Goal: Transaction & Acquisition: Purchase product/service

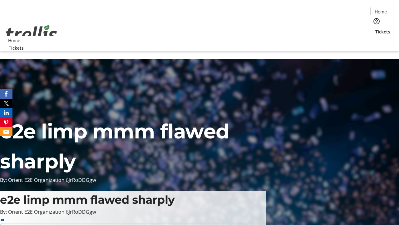
click at [376, 28] on span "Tickets" at bounding box center [383, 31] width 15 height 7
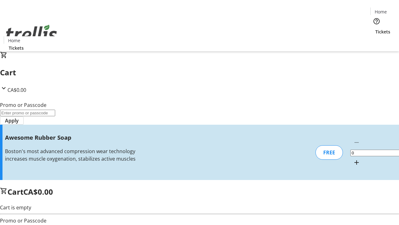
click at [353, 159] on mat-icon "Increment by one" at bounding box center [356, 162] width 7 height 7
type input "1"
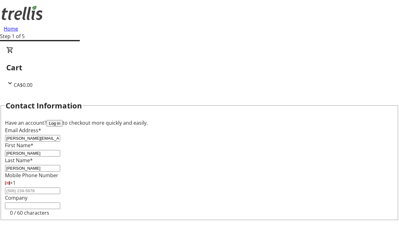
type input "[PERSON_NAME]"
